Goal: Task Accomplishment & Management: Use online tool/utility

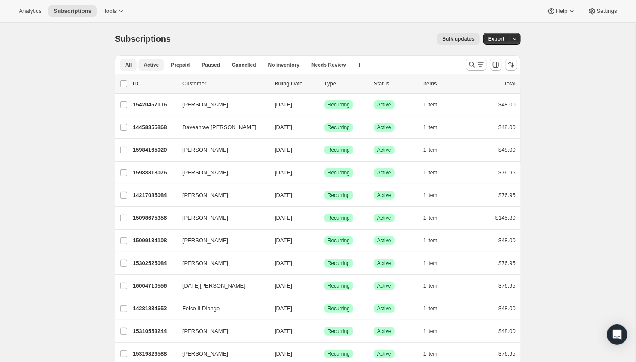
click at [157, 66] on span "Active" at bounding box center [150, 64] width 15 height 7
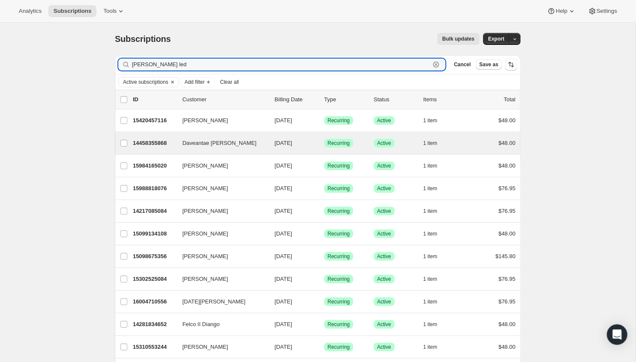
type input "[PERSON_NAME] led"
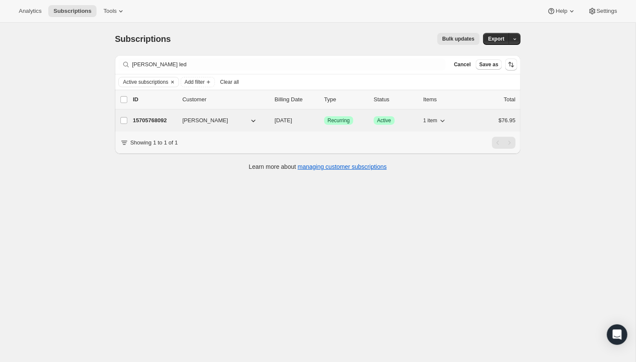
click at [146, 119] on p "15705768092" at bounding box center [154, 120] width 43 height 9
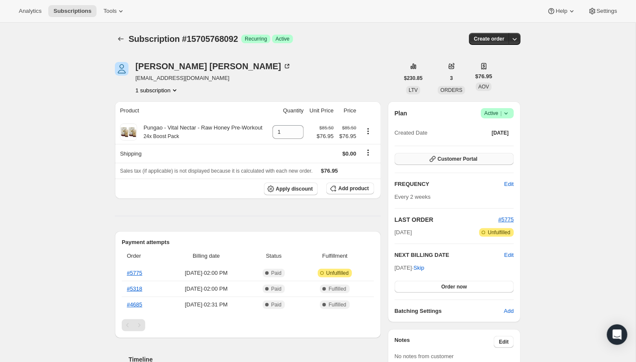
click at [494, 158] on button "Customer Portal" at bounding box center [454, 159] width 119 height 12
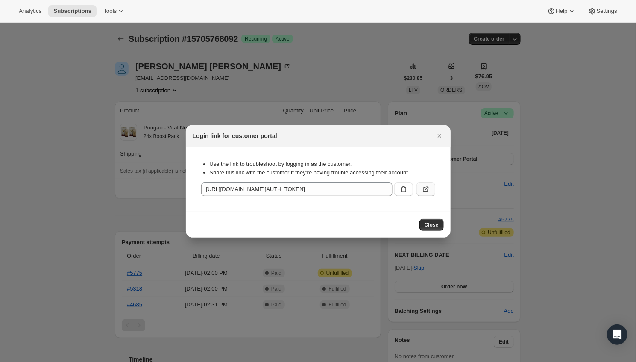
click at [429, 185] on icon ":rcd:" at bounding box center [425, 189] width 9 height 9
